Goal: Find specific page/section: Find specific page/section

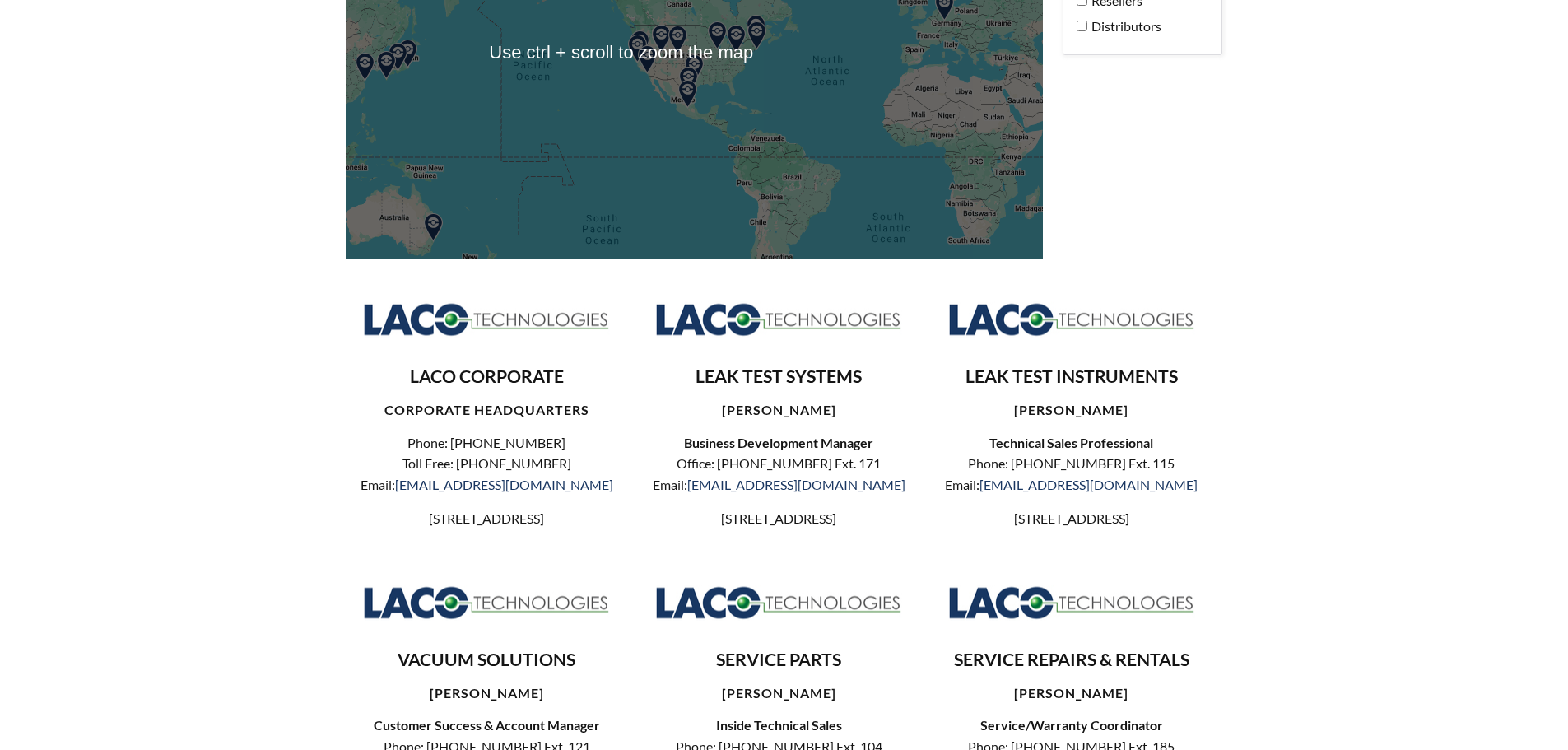
select select "Language Translate Widget"
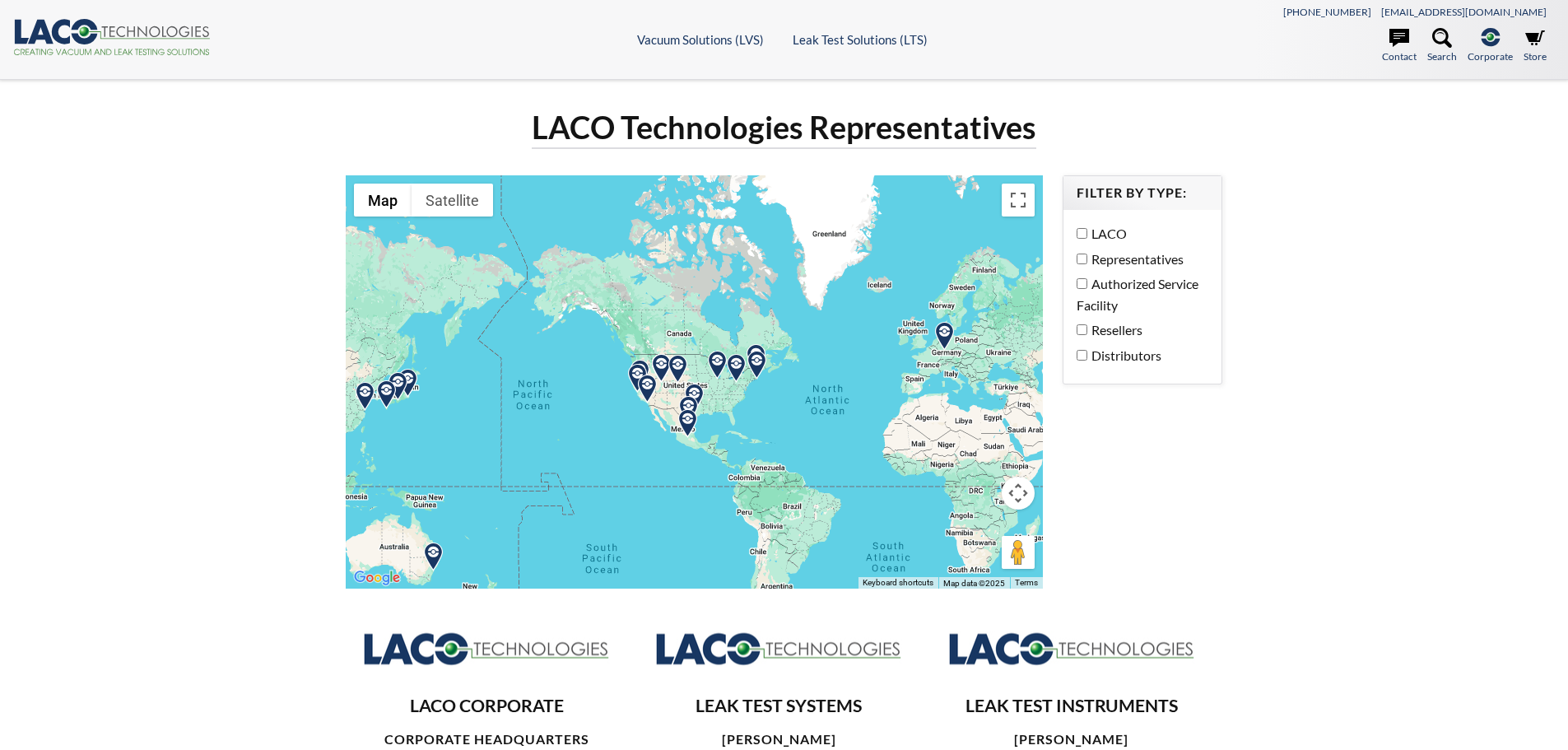
click at [1123, 363] on label "Distributors" at bounding box center [1138, 356] width 124 height 22
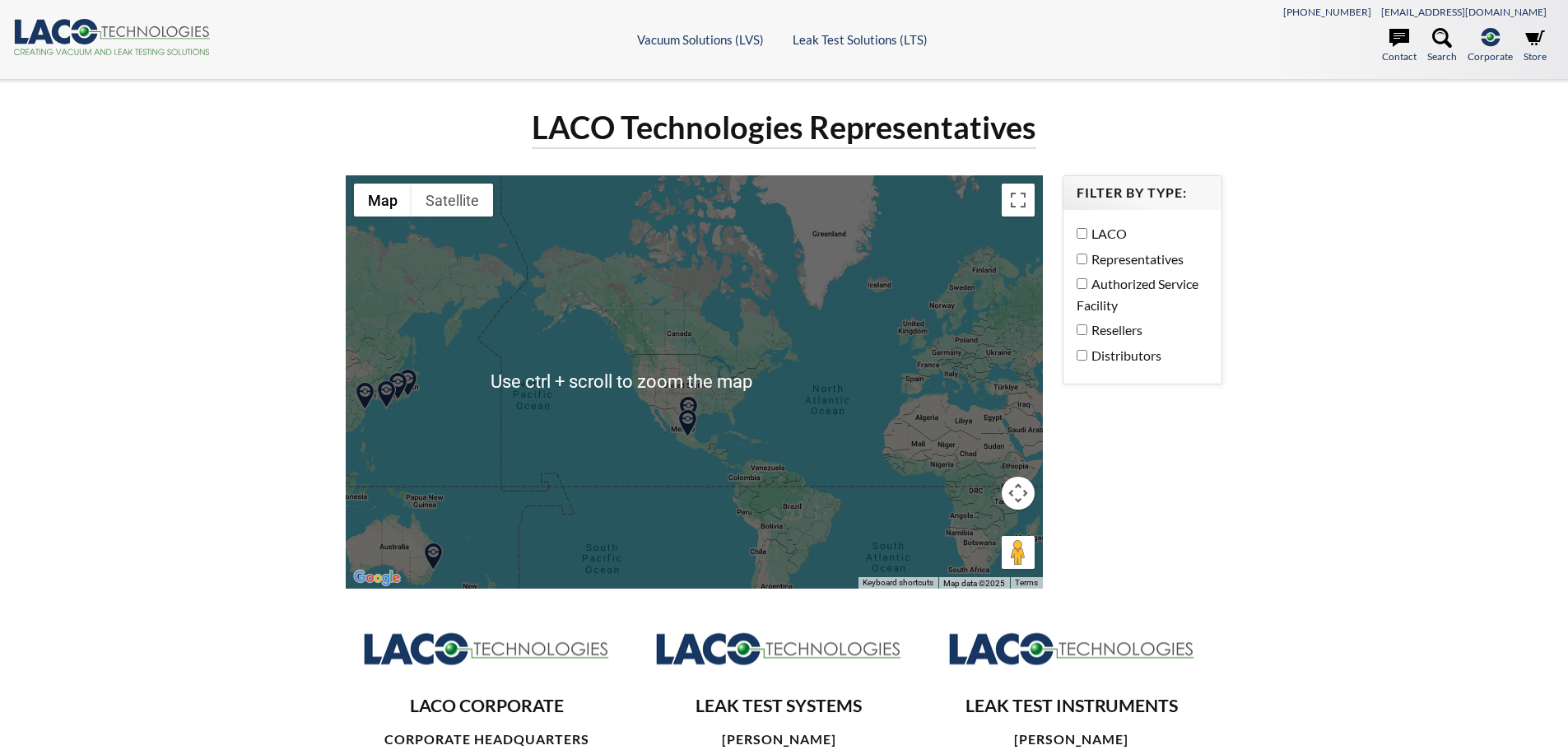
click at [687, 384] on div at bounding box center [695, 382] width 699 height 413
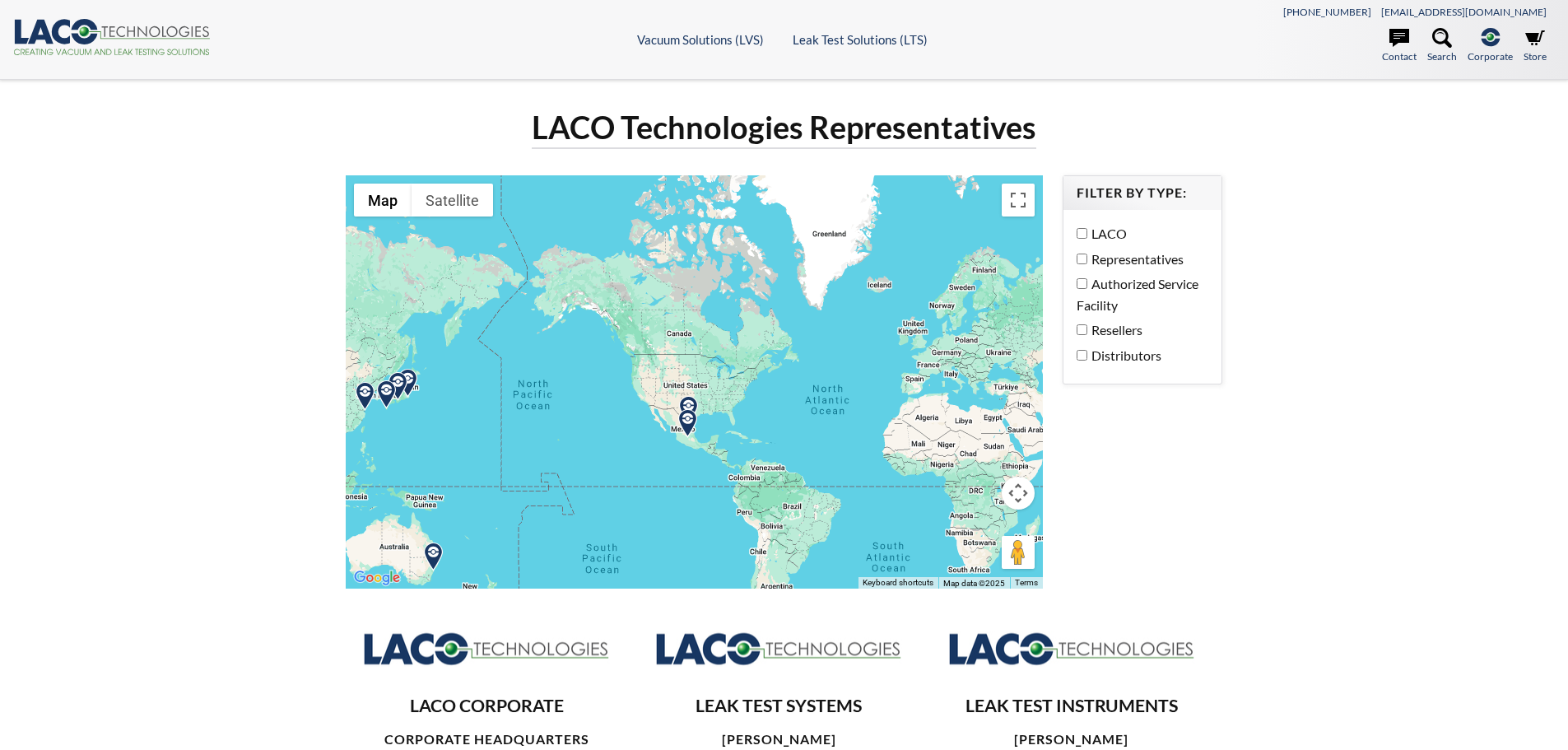
click at [687, 384] on div at bounding box center [695, 382] width 699 height 413
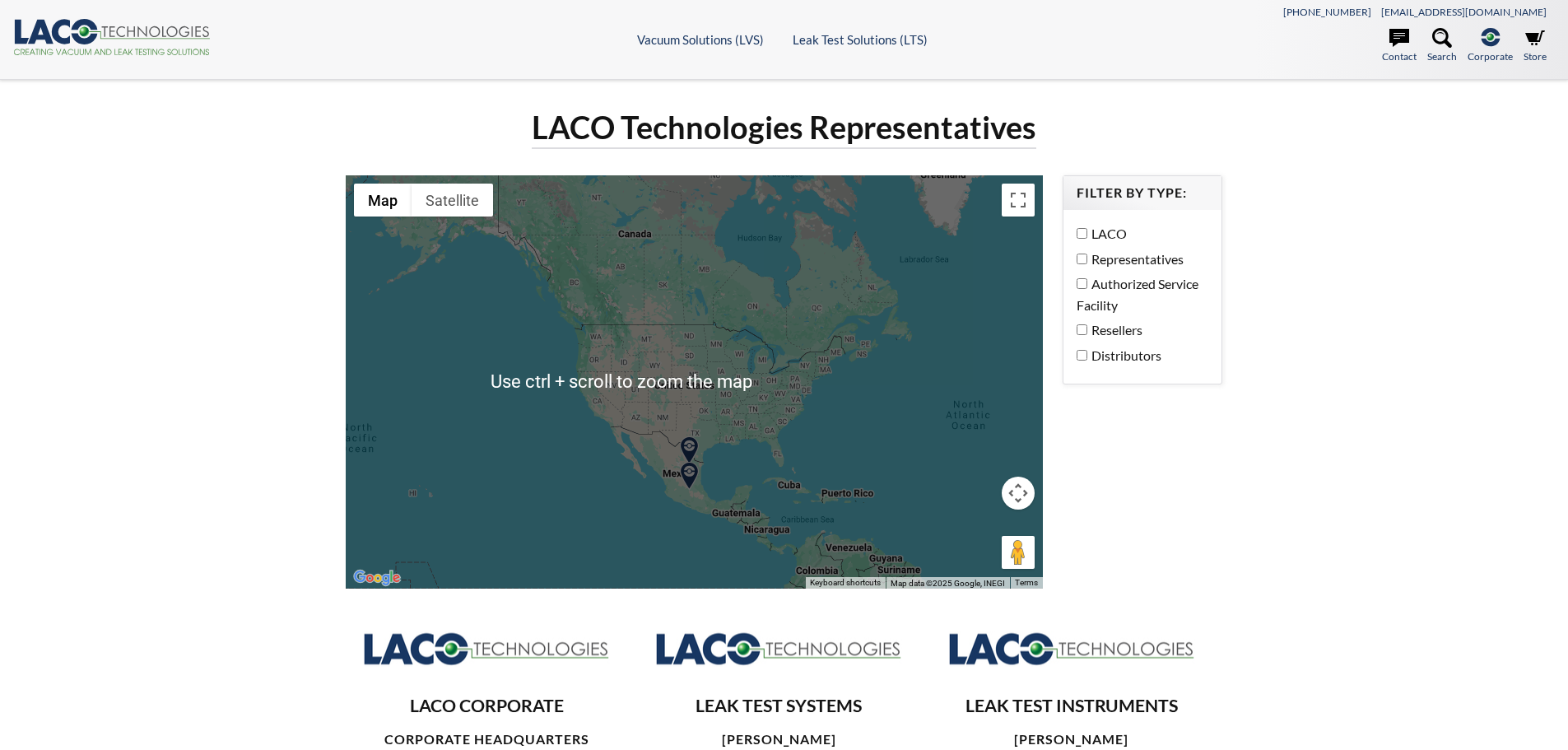
click at [704, 450] on div at bounding box center [695, 382] width 699 height 413
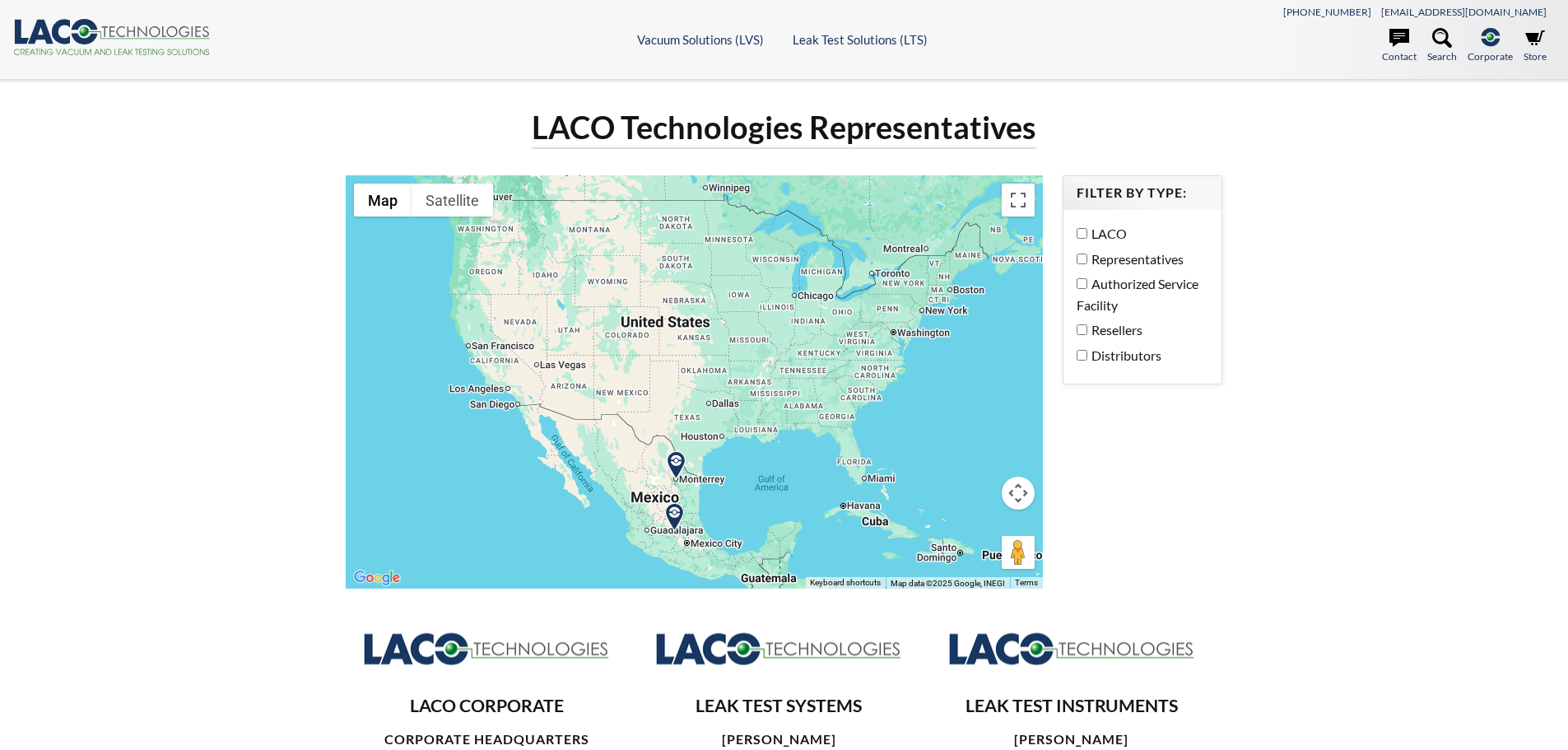
click at [1099, 325] on label "Resellers" at bounding box center [1138, 331] width 124 height 22
click at [955, 284] on img at bounding box center [950, 283] width 28 height 28
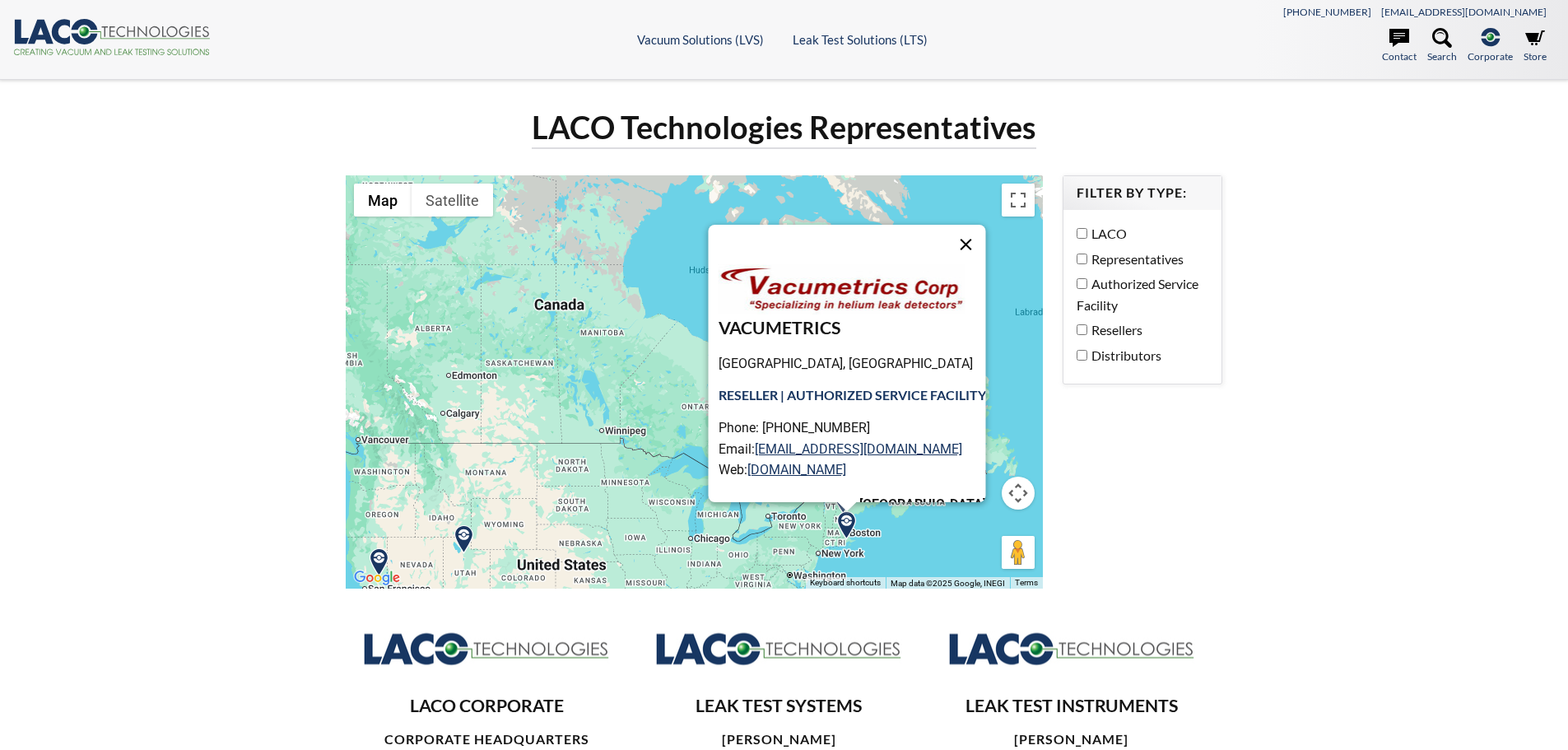
click at [971, 241] on button "Close" at bounding box center [966, 244] width 39 height 39
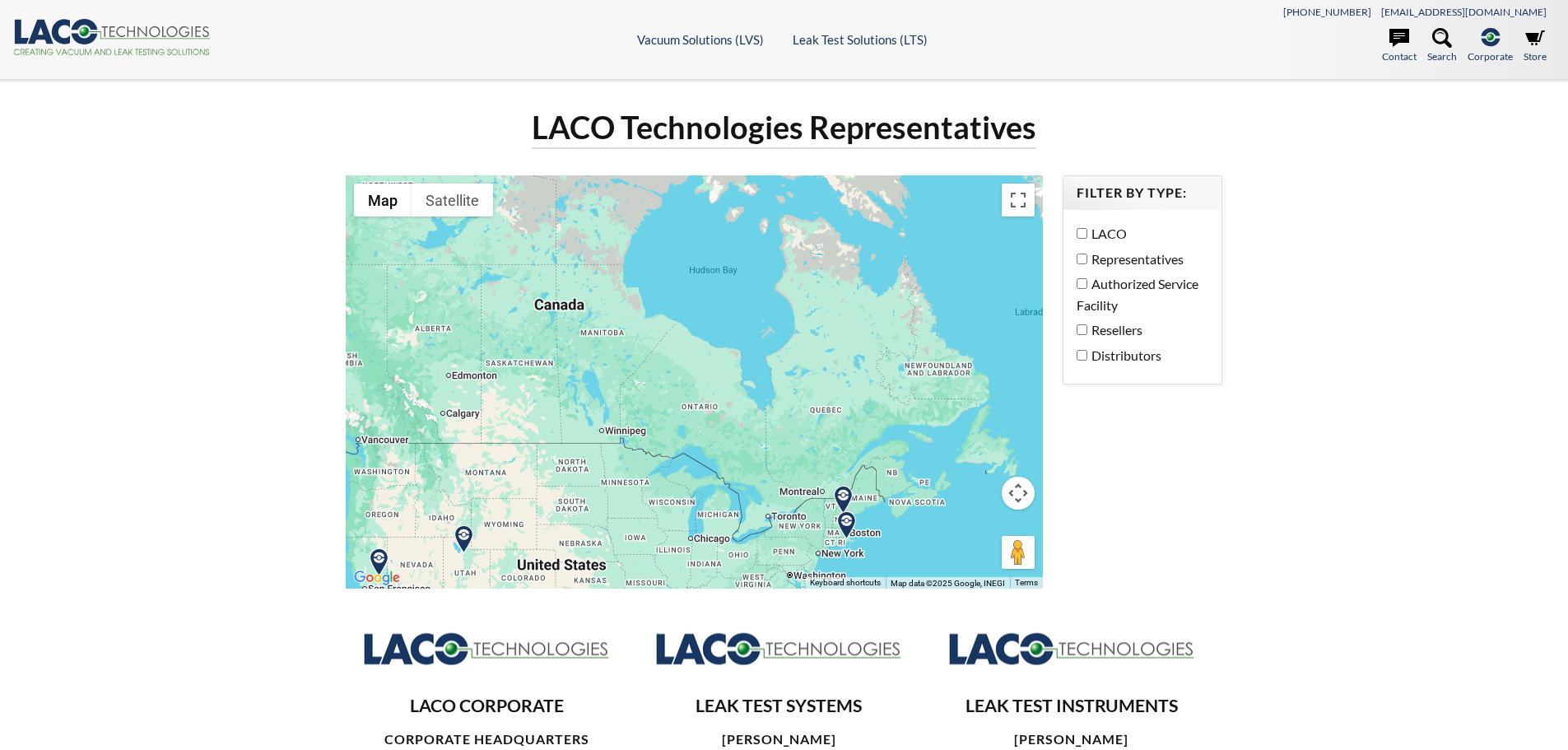
click at [842, 500] on img at bounding box center [843, 500] width 28 height 28
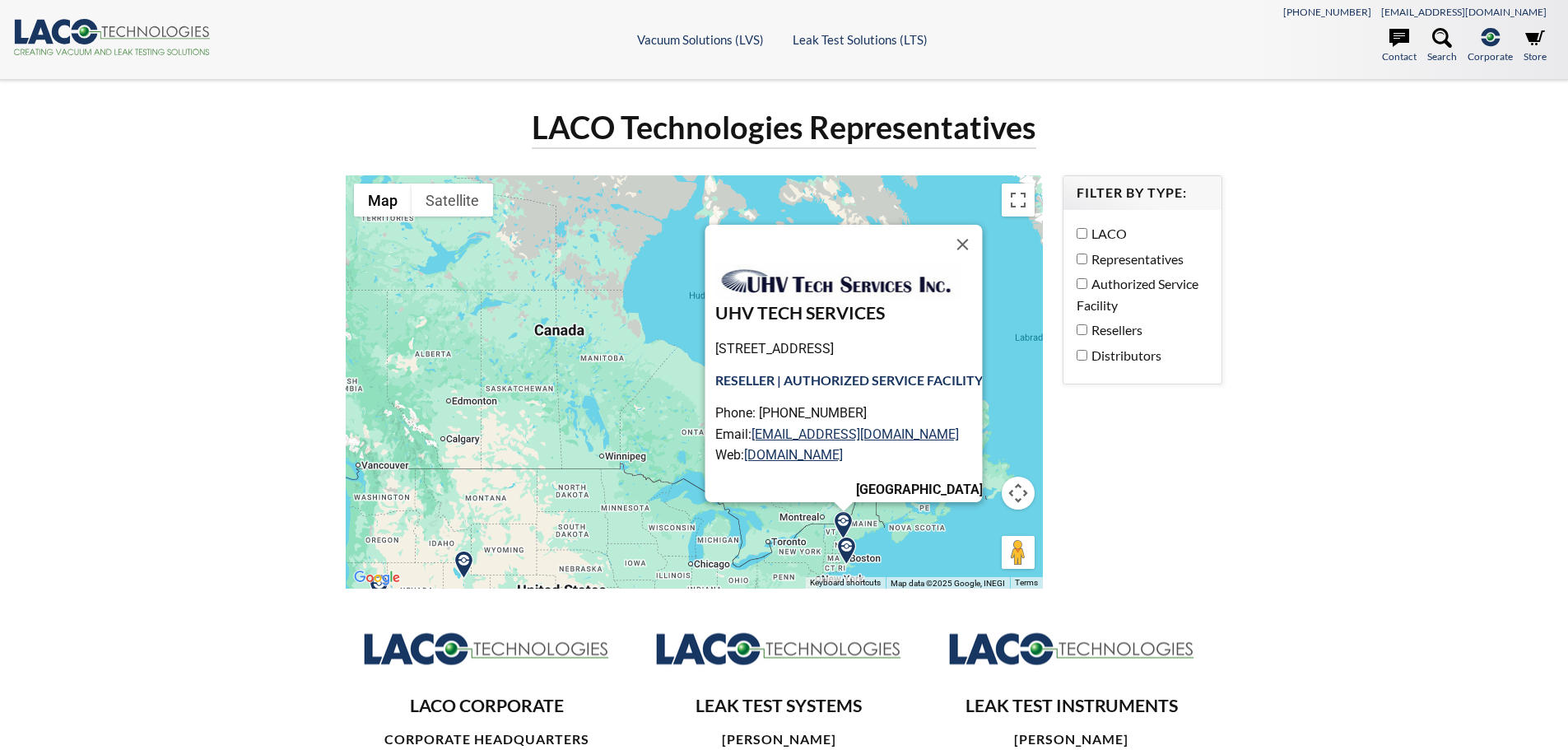
click at [850, 552] on img at bounding box center [846, 551] width 28 height 28
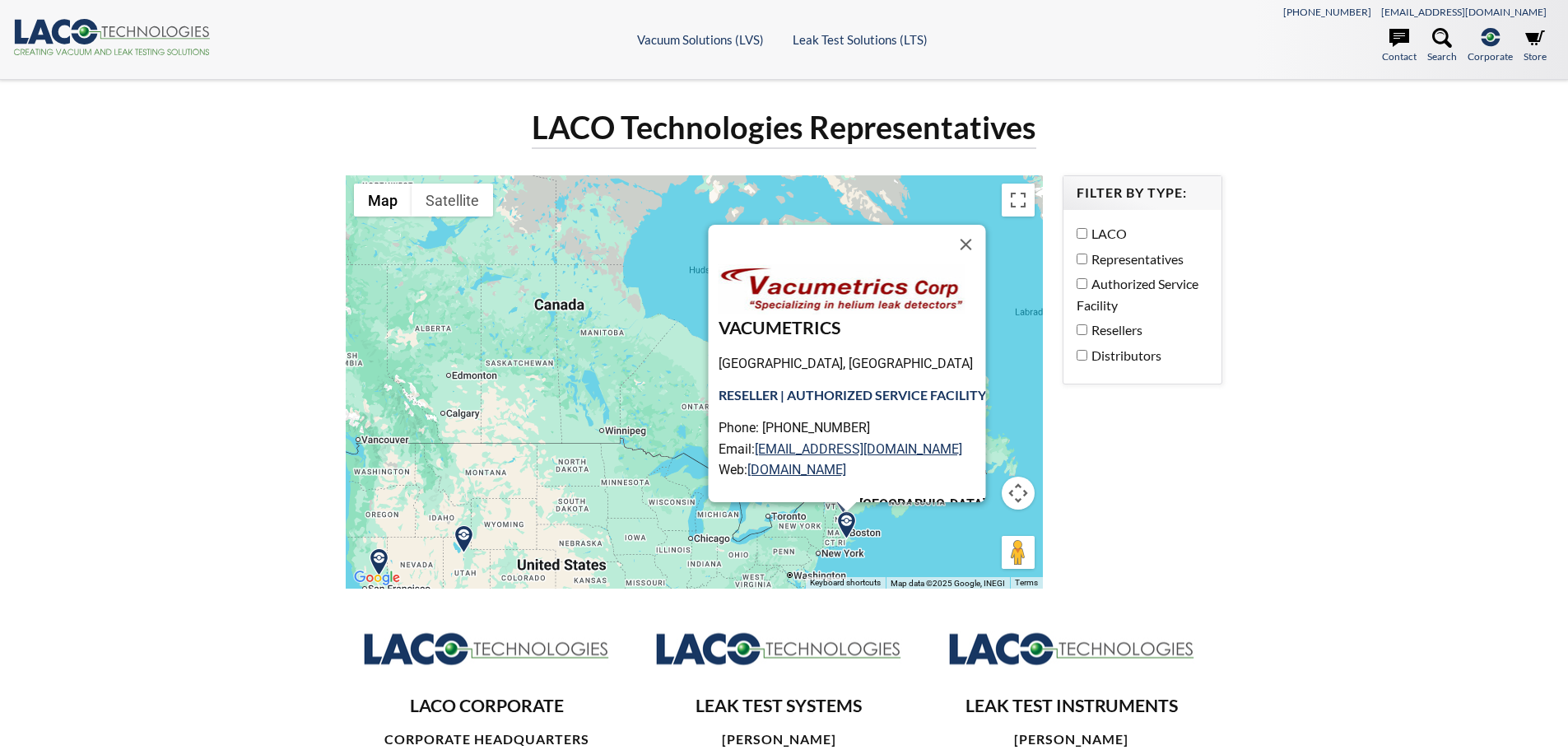
click at [984, 241] on button "Close" at bounding box center [966, 244] width 39 height 39
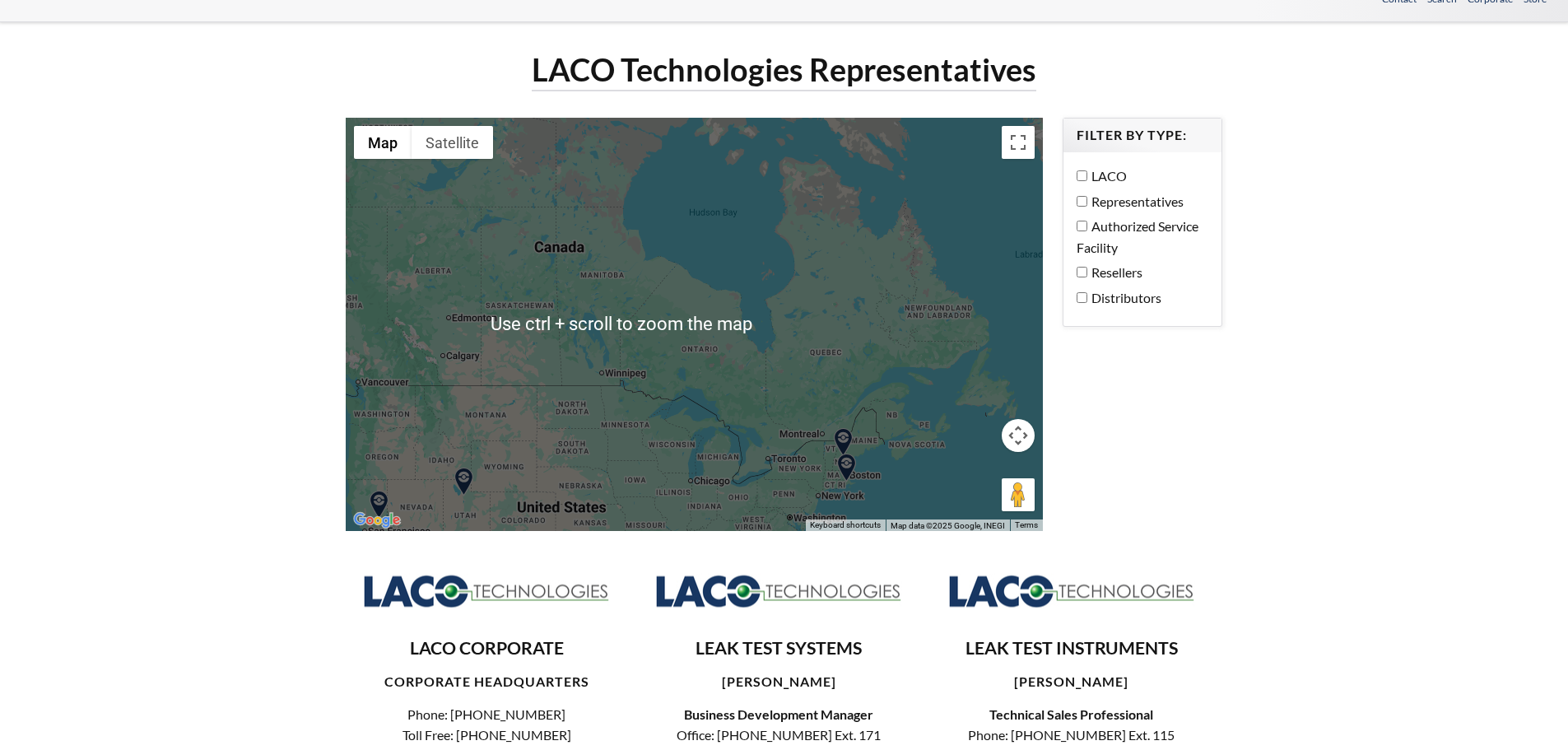
scroll to position [82, 0]
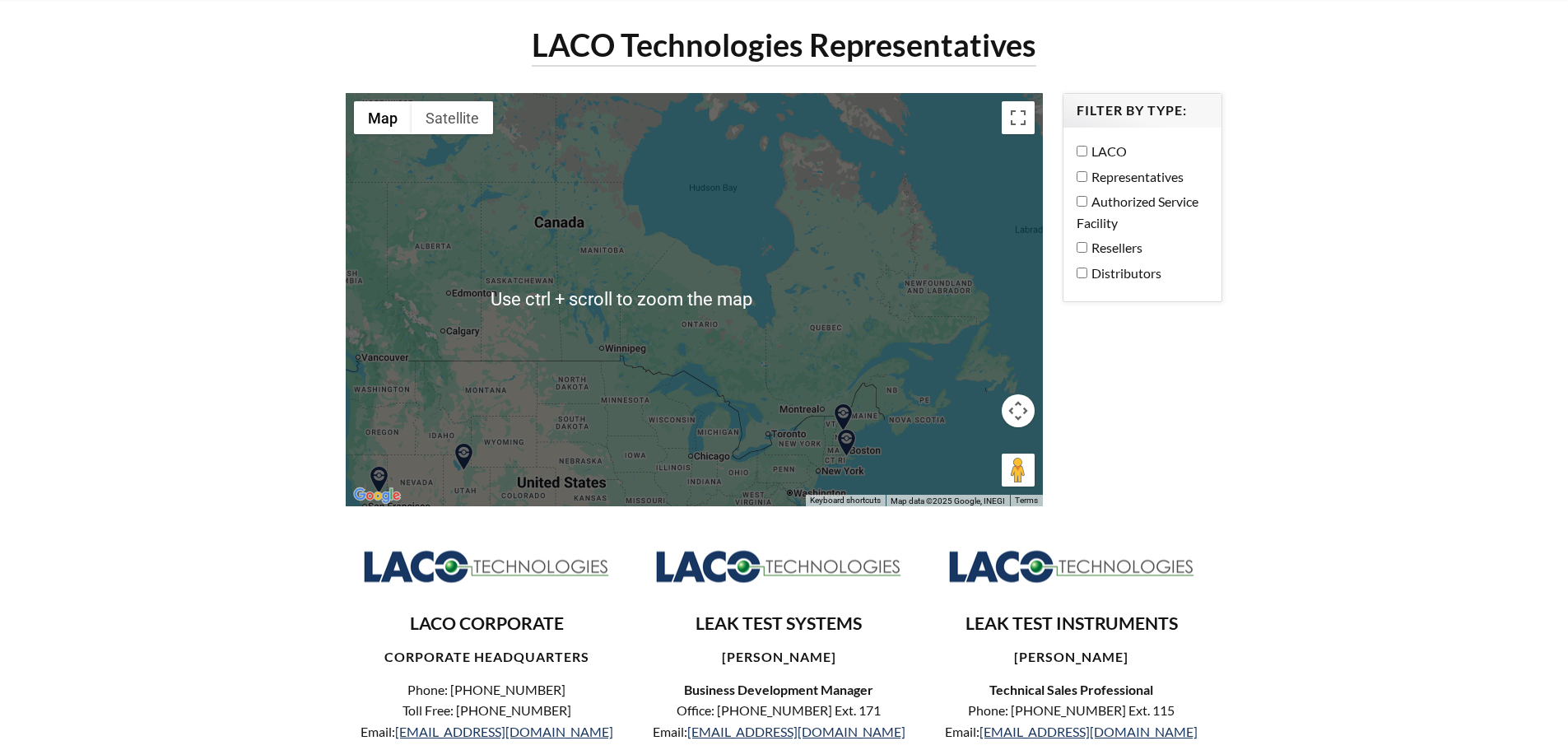
click at [463, 463] on img at bounding box center [463, 456] width 28 height 28
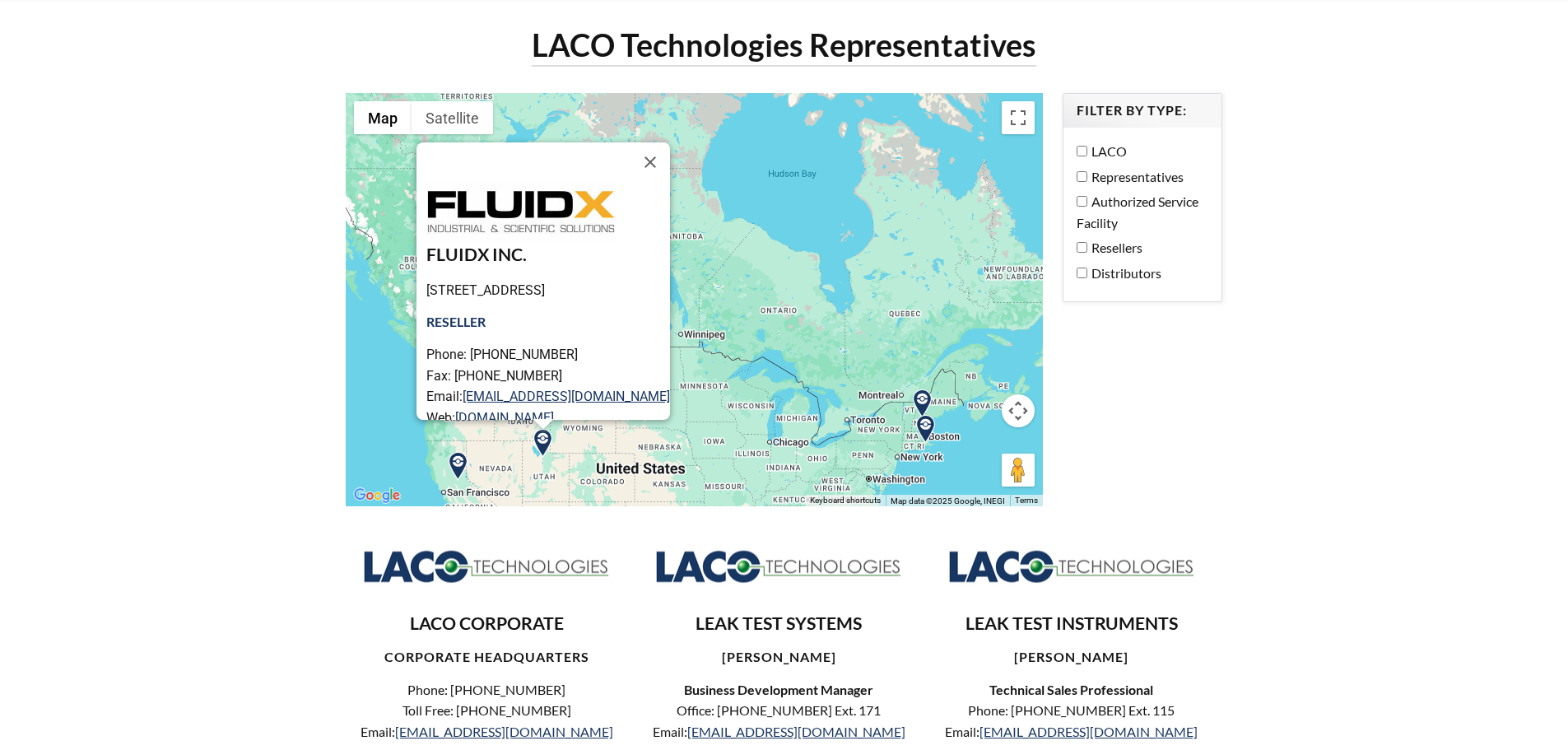
click at [450, 465] on img at bounding box center [457, 466] width 28 height 28
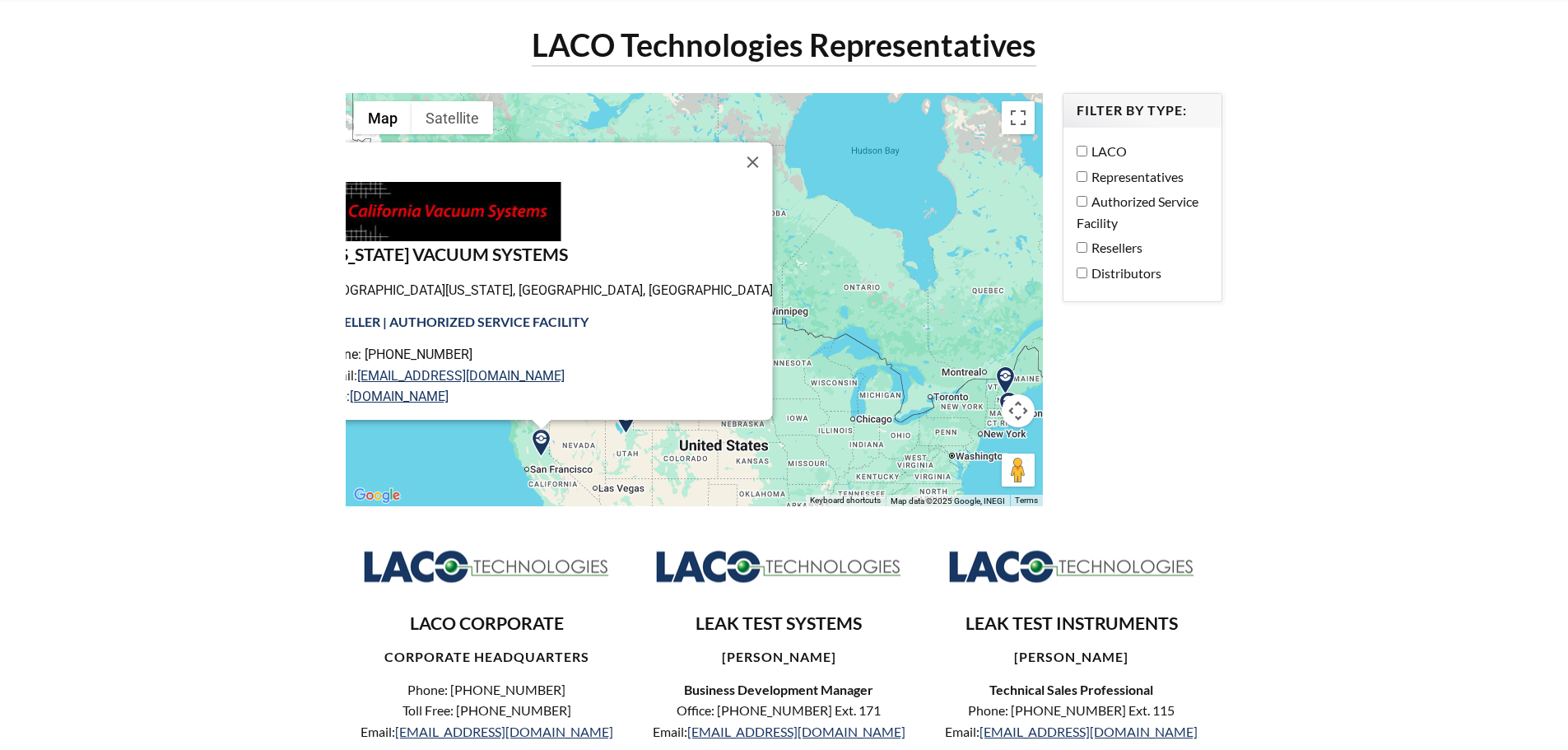
click at [628, 432] on img at bounding box center [625, 420] width 28 height 28
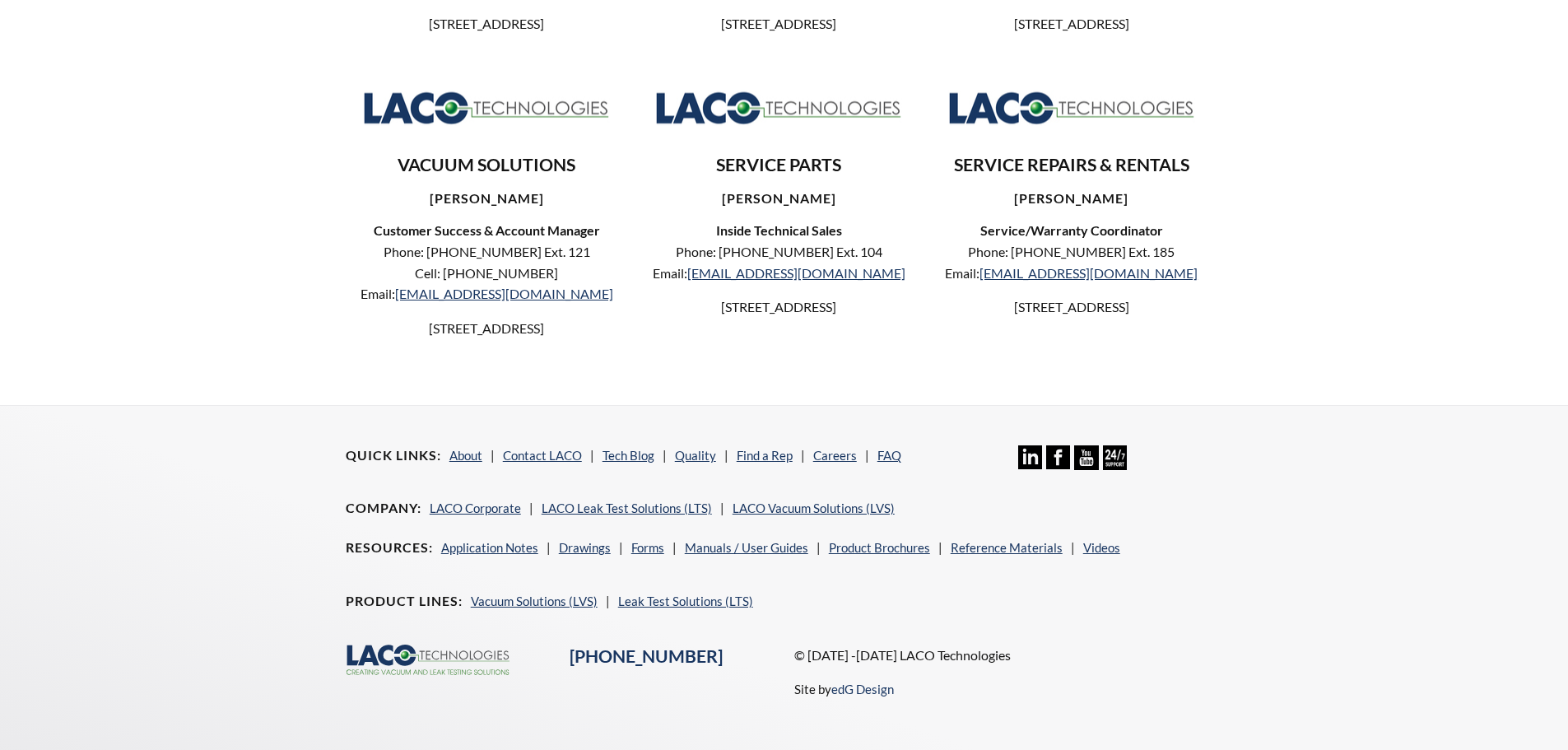
scroll to position [903, 0]
